Goal: Task Accomplishment & Management: Use online tool/utility

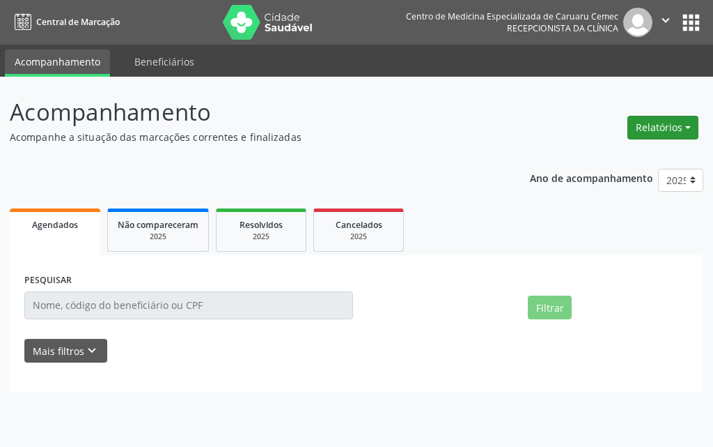
click at [644, 137] on button "Relatórios" at bounding box center [663, 128] width 71 height 24
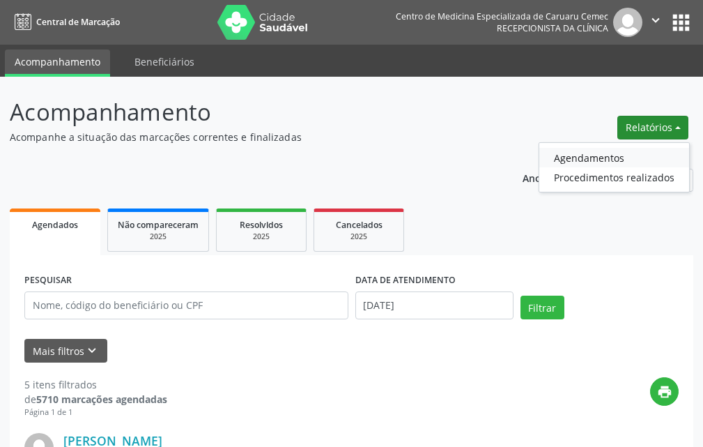
click at [623, 160] on link "Agendamentos" at bounding box center [614, 158] width 150 height 20
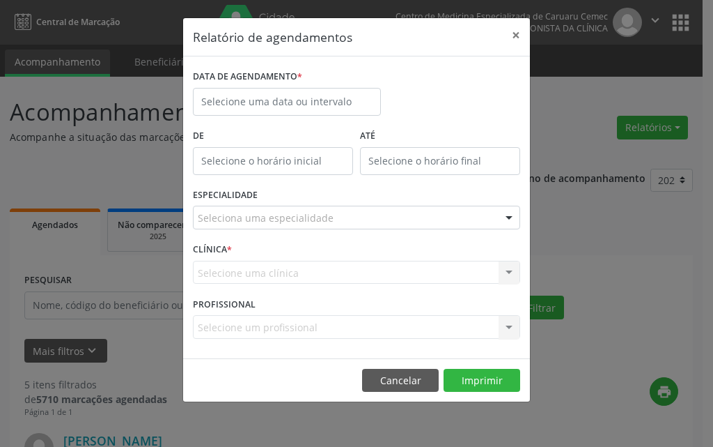
click at [392, 102] on div "DATA DE AGENDAMENTO *" at bounding box center [356, 95] width 334 height 59
click at [380, 98] on div "DATA DE AGENDAMENTO *" at bounding box center [286, 95] width 195 height 59
click at [380, 98] on input "text" at bounding box center [287, 102] width 188 height 28
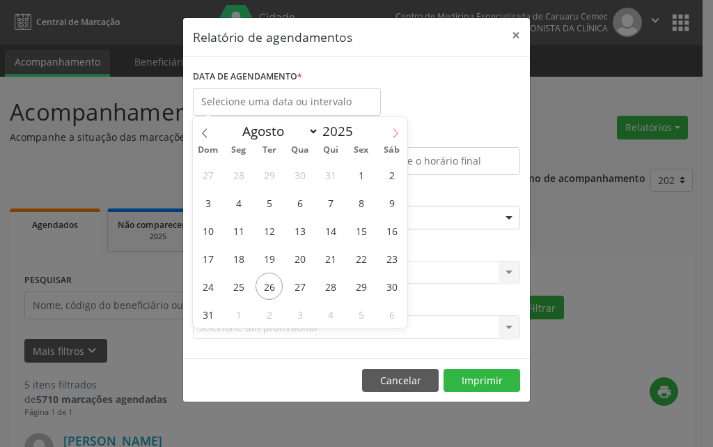
click at [396, 131] on icon at bounding box center [396, 133] width 10 height 10
select select "8"
click at [339, 263] on span "25" at bounding box center [330, 258] width 27 height 27
type input "[DATE]"
click at [339, 263] on span "25" at bounding box center [330, 258] width 27 height 27
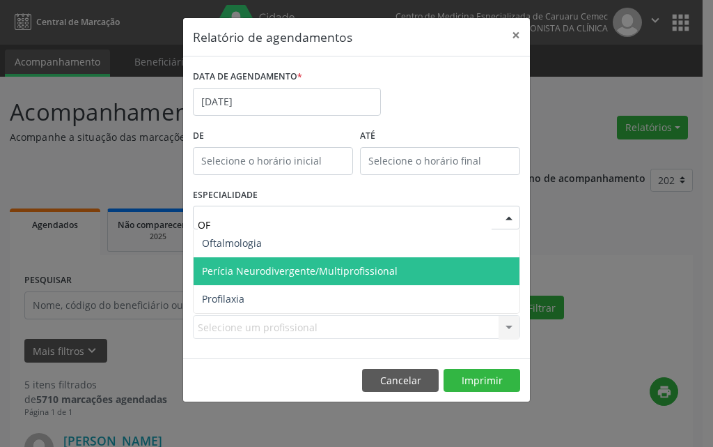
type input "OFT"
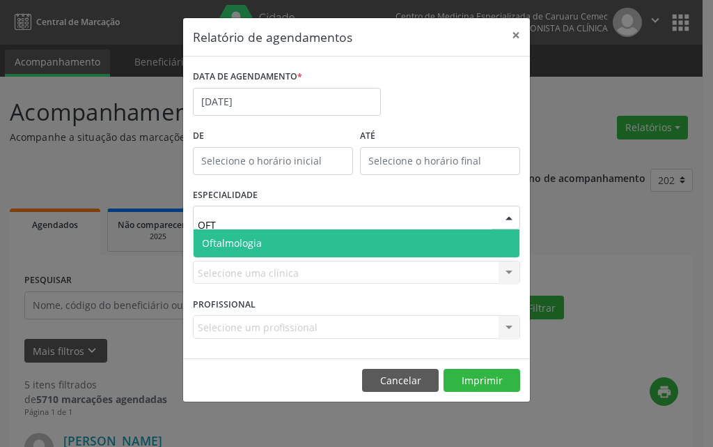
click at [279, 240] on span "Oftalmologia" at bounding box center [357, 243] width 326 height 28
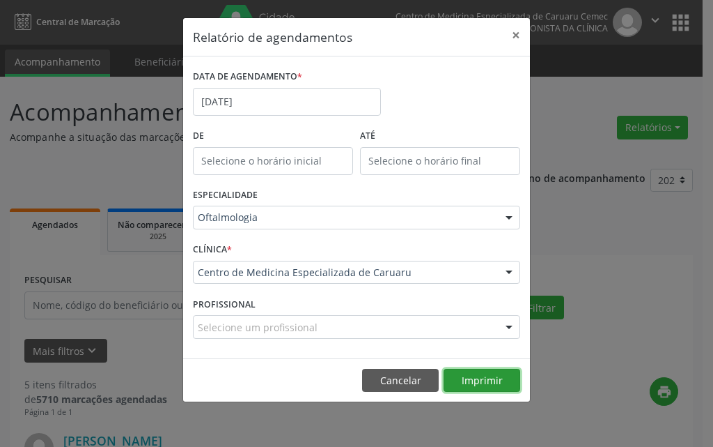
click at [473, 376] on button "Imprimir" at bounding box center [482, 381] width 77 height 24
